Goal: Check status

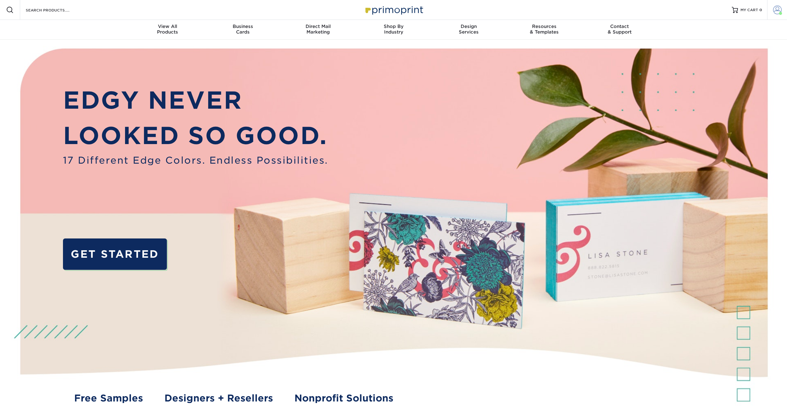
click at [775, 9] on span at bounding box center [777, 10] width 9 height 9
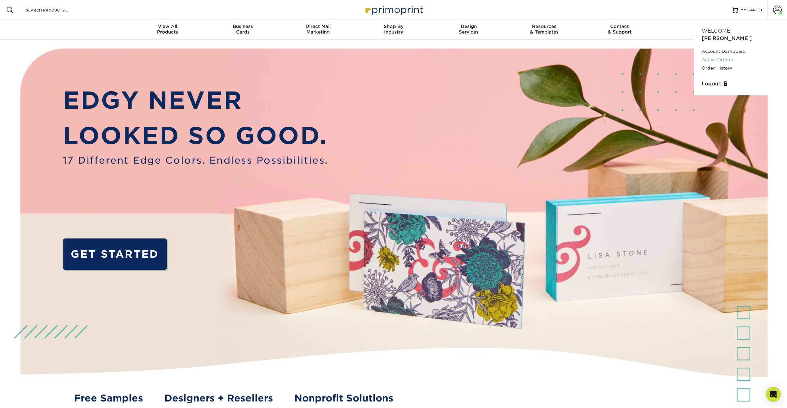
click at [719, 56] on link "Active Orders" at bounding box center [741, 60] width 78 height 8
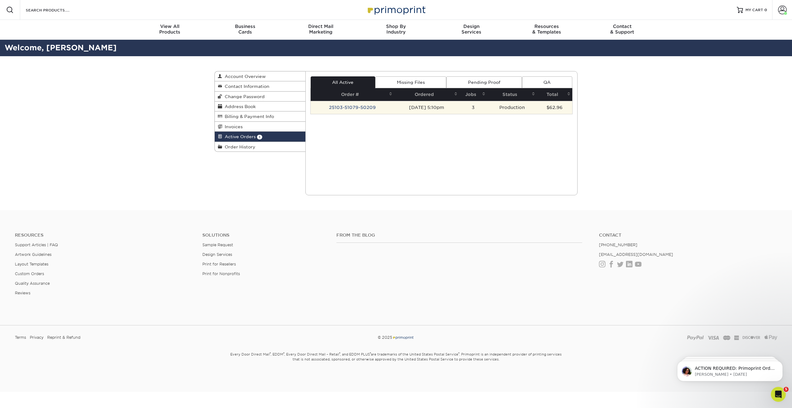
click at [334, 105] on td "25103-51079-50209" at bounding box center [352, 107] width 84 height 13
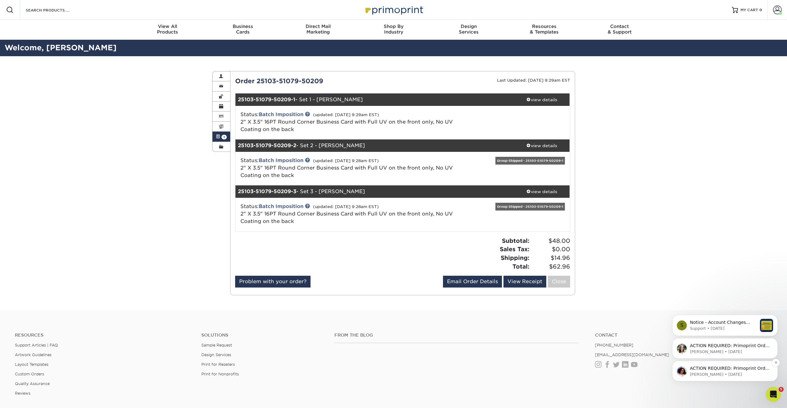
click at [726, 374] on p "[PERSON_NAME] • [DATE]" at bounding box center [730, 374] width 80 height 6
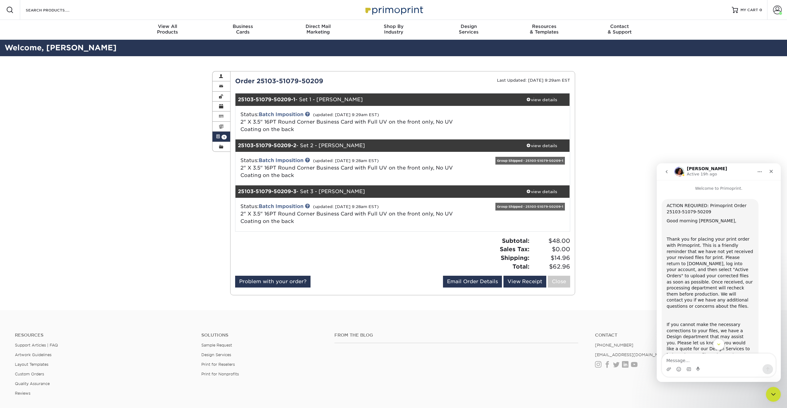
click at [718, 346] on icon "Scroll to bottom" at bounding box center [719, 344] width 6 height 6
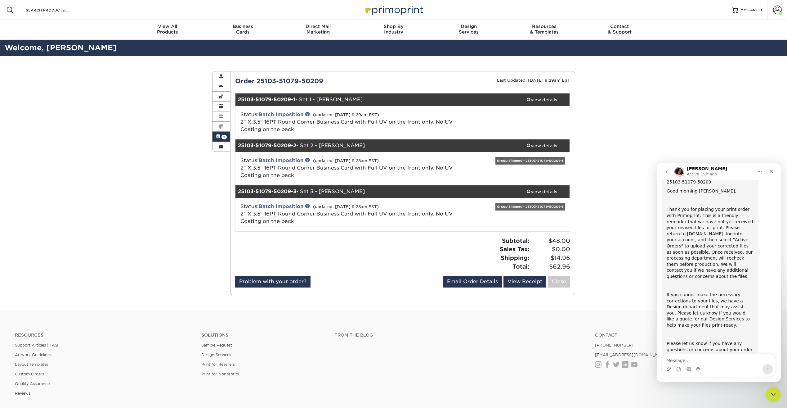
scroll to position [52, 0]
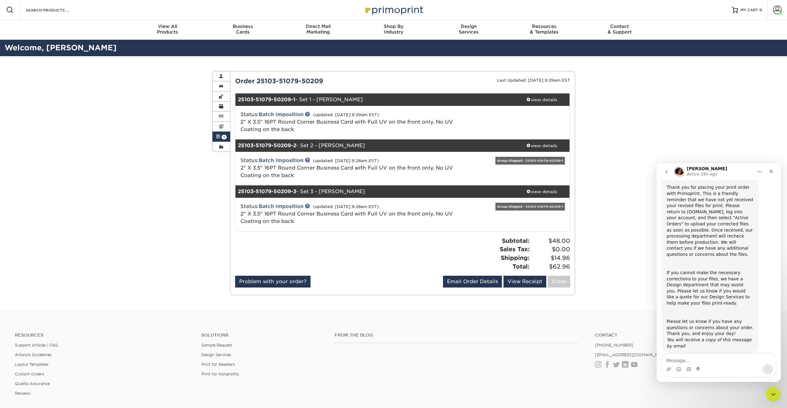
click at [602, 248] on div "Active Orders Account Overview Contact Information Change Password Address Book…" at bounding box center [393, 183] width 787 height 254
click at [771, 173] on icon "Close" at bounding box center [771, 171] width 5 height 5
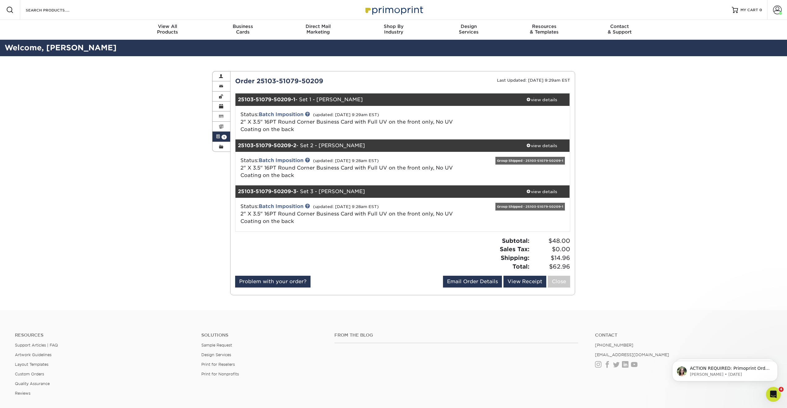
scroll to position [0, 0]
